Goal: Information Seeking & Learning: Learn about a topic

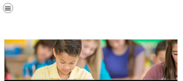
click at [3, 6] on div "الصفحة الرئيسية الصف الأول الصف الثاني الصف الثالث الصف الرابع الصف الخامس الصف…" at bounding box center [69, 9] width 132 height 13
click at [5, 7] on icon "כפתור פתיחת תפריט" at bounding box center [8, 8] width 6 height 6
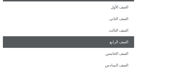
scroll to position [44, 0]
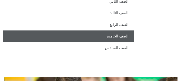
click at [96, 39] on link "الصف الخامس" at bounding box center [69, 37] width 132 height 12
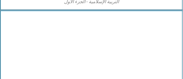
scroll to position [552, 0]
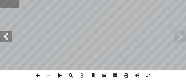
click at [2, 5] on input "text" at bounding box center [9, 4] width 19 height 8
type input "**"
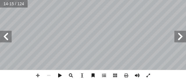
click at [0, 38] on span at bounding box center [6, 37] width 12 height 12
click at [36, 74] on span at bounding box center [37, 75] width 11 height 11
click at [81, 81] on div "١٤ ١٤ تمارين ومسائل ة باستخدام القسمة المتكررة. ّ وّلي أ لى عوامله ال� ٕ ٤٠ ا َ…" at bounding box center [93, 40] width 186 height 81
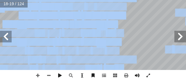
click at [83, 71] on div "١٤ ١٤ تمارين ومسائل ة باستخدام القسمة المتكررة. ّ وّلي أ لى عوامله ال� ٕ ٤٠ ا َ…" at bounding box center [93, 40] width 186 height 81
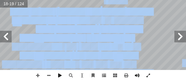
click at [104, 77] on div "١٤ ١٤ تمارين ومسائل ة باستخدام القسمة المتكررة. ّ وّلي أ لى عوامله ال� ٕ ٤٠ ا َ…" at bounding box center [93, 40] width 186 height 81
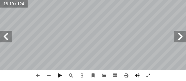
click at [131, 0] on html "الصفحة الرئيسية الصف الأول الصف الثاني الصف الثالث الصف الرابع الصف الخامس الصف…" at bounding box center [93, 19] width 186 height 39
click at [5, 41] on span at bounding box center [6, 37] width 12 height 12
click at [6, 38] on span at bounding box center [6, 37] width 12 height 12
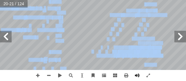
click at [100, 71] on div "١٦ ١٦ : ُ م ّ تعل أ ا ُ كبــر أ كثــر: هــو ا أ وا أ ــن ا ْ ) لعددي أ (ع.م.ا ُ…" at bounding box center [93, 40] width 186 height 81
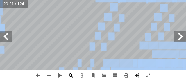
click at [76, 76] on div "١٦ ١٦ : ُ م ّ تعل أ ا ُ كبــر أ كثــر: هــو ا أ وا أ ــن ا ْ ) لعددي أ (ع.م.ا ُ…" at bounding box center [93, 40] width 186 height 81
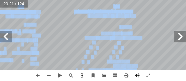
click at [79, 75] on div "١٦ ١٦ : ُ م ّ تعل أ ا ُ كبــر أ كثــر: هــو ا أ وا أ ــن ا ْ ) لعددي أ (ع.م.ا ُ…" at bounding box center [93, 40] width 186 height 81
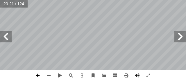
click at [37, 75] on span at bounding box center [37, 75] width 11 height 11
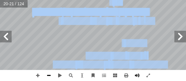
click at [54, 74] on div "١٦ ١٦ : ُ م ّ تعل أ ا ُ كبــر أ كثــر: هــو ا أ وا أ ــن ا ْ ) لعددي أ (ع.م.ا ُ…" at bounding box center [93, 40] width 186 height 81
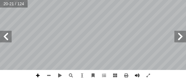
click at [39, 75] on span at bounding box center [37, 75] width 11 height 11
click at [49, 74] on span at bounding box center [48, 75] width 11 height 11
click at [73, 0] on html "الصفحة الرئيسية الصف الأول الصف الثاني الصف الثالث الصف الرابع الصف الخامس الصف…" at bounding box center [93, 19] width 186 height 39
click at [8, 39] on span at bounding box center [6, 37] width 12 height 12
click at [178, 37] on span at bounding box center [180, 37] width 12 height 12
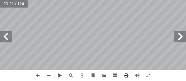
click at [143, 39] on html "الصفحة الرئيسية الصف الأول الصف الثاني الصف الثالث الصف الرابع الصف الخامس الصف…" at bounding box center [93, 19] width 186 height 39
click at [3, 36] on span at bounding box center [6, 37] width 12 height 12
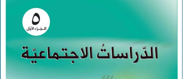
scroll to position [814, 0]
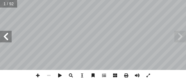
click at [5, 41] on span at bounding box center [6, 37] width 12 height 12
click at [8, 37] on span at bounding box center [6, 37] width 12 height 12
click at [10, 39] on span at bounding box center [6, 37] width 12 height 12
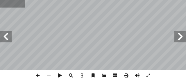
click at [6, 4] on input "text" at bounding box center [12, 4] width 25 height 8
type input "**"
click at [7, 38] on span at bounding box center [6, 37] width 12 height 12
click at [8, 33] on span at bounding box center [6, 37] width 12 height 12
click at [37, 76] on span at bounding box center [37, 75] width 11 height 11
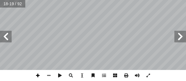
click at [37, 75] on span at bounding box center [37, 75] width 11 height 11
